Goal: Check status: Check status

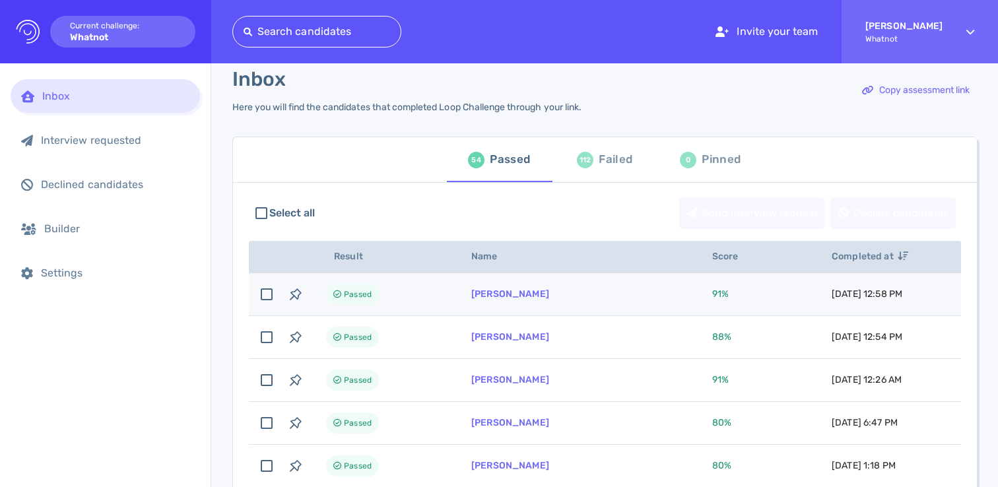
scroll to position [94, 0]
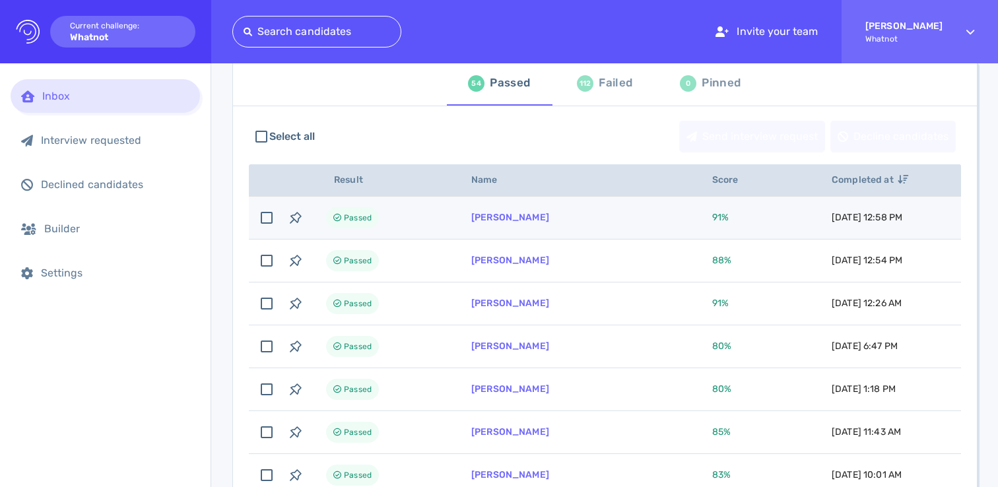
click at [610, 227] on td "[PERSON_NAME]" at bounding box center [575, 218] width 241 height 43
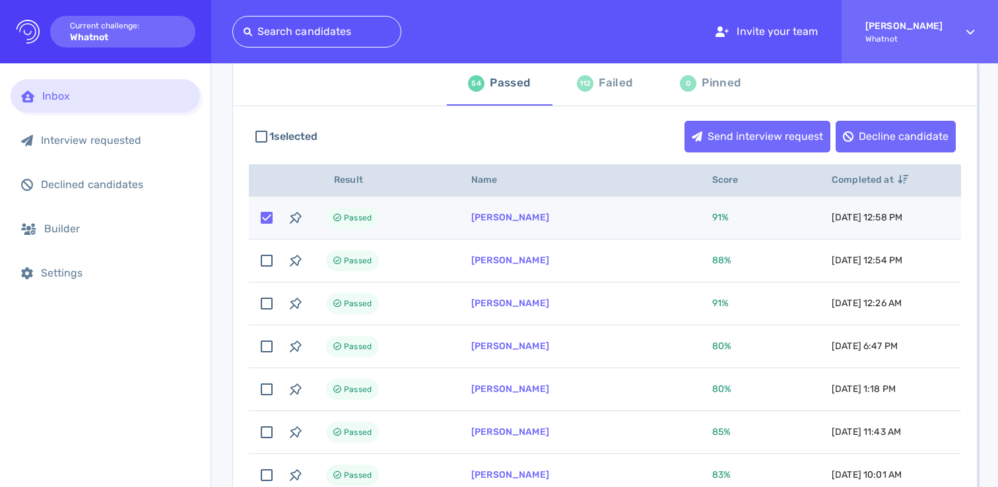
click at [610, 227] on td "[PERSON_NAME]" at bounding box center [575, 218] width 241 height 43
checkbox input "false"
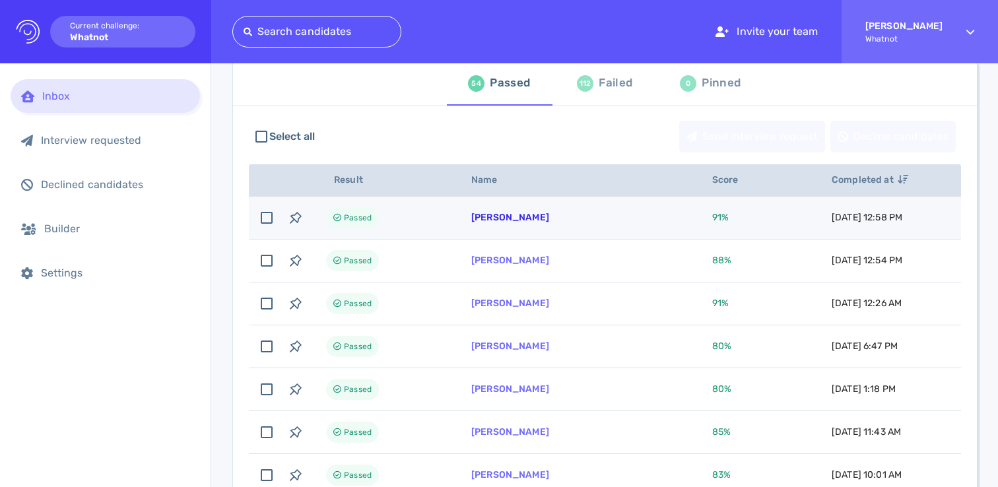
click at [519, 214] on link "[PERSON_NAME]" at bounding box center [510, 217] width 78 height 11
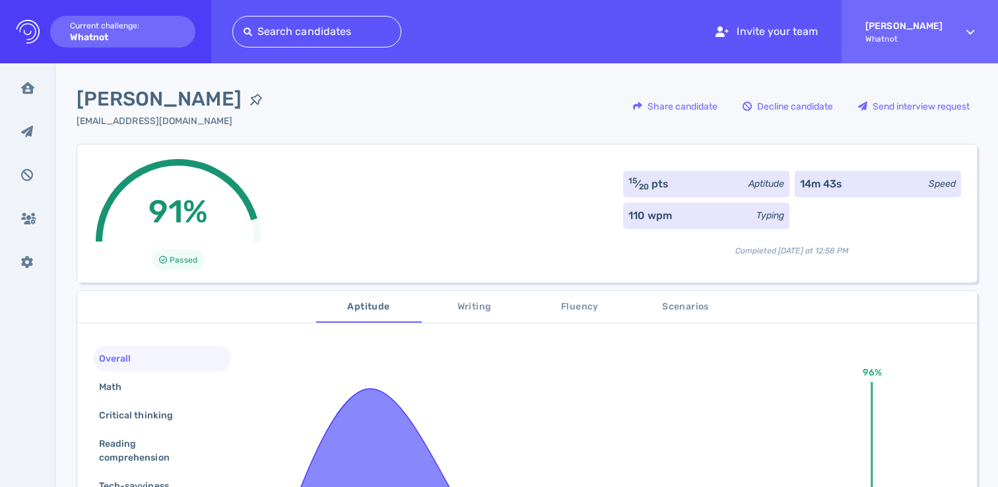
click at [391, 150] on div "91% Passed 15 ⁄ 20 pts Aptitude 14m 43s Speed 110 wpm Typing Completed [DATE] a…" at bounding box center [527, 213] width 900 height 139
click at [328, 83] on div "[PERSON_NAME] [EMAIL_ADDRESS][DOMAIN_NAME] Share candidate Decline candidate Se…" at bounding box center [526, 468] width 942 height 810
click at [133, 107] on span "[PERSON_NAME]" at bounding box center [159, 99] width 165 height 30
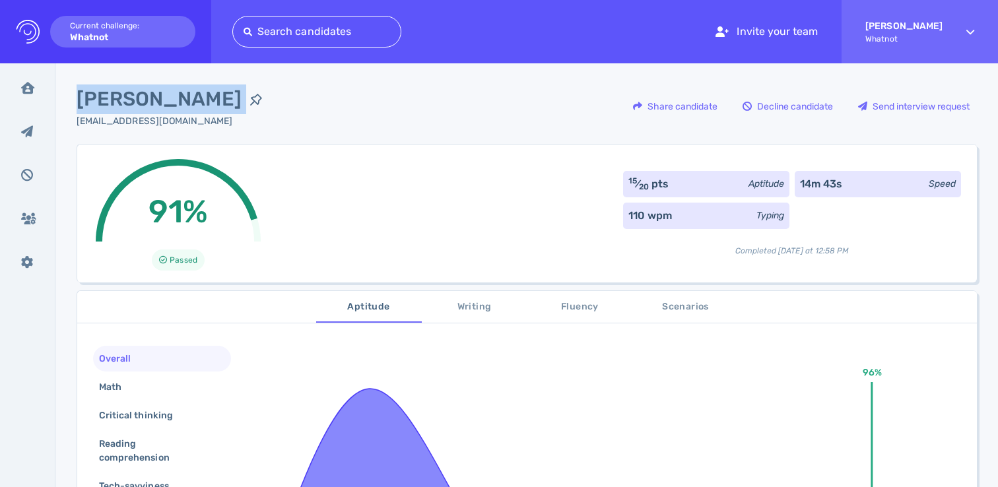
click at [431, 107] on div "Kristina Sanders teenyrae88@gmail.com Share candidate Decline candidate Send in…" at bounding box center [527, 113] width 900 height 59
click at [469, 177] on div "91% Passed 15 ⁄ 20 pts Aptitude 14m 43s Speed 110 wpm Typing Completed today at…" at bounding box center [527, 213] width 900 height 139
